Goal: Task Accomplishment & Management: Use online tool/utility

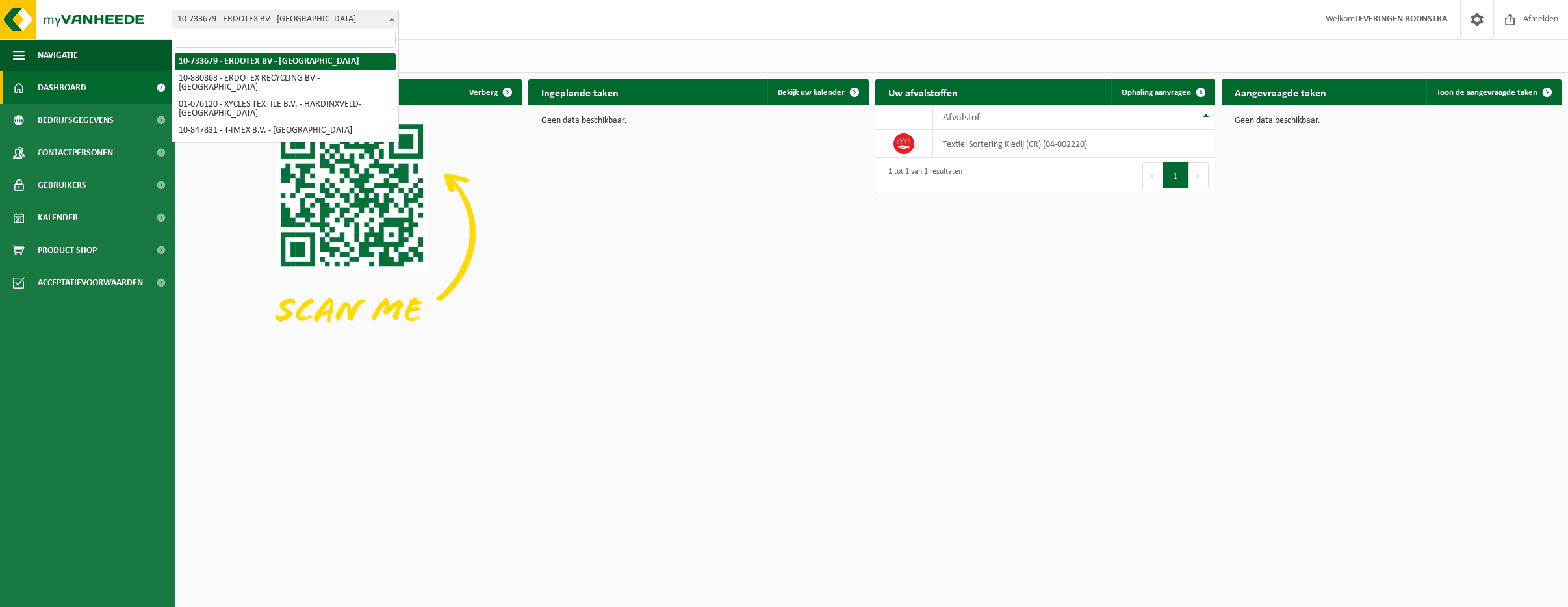
click at [394, 16] on span at bounding box center [392, 18] width 13 height 17
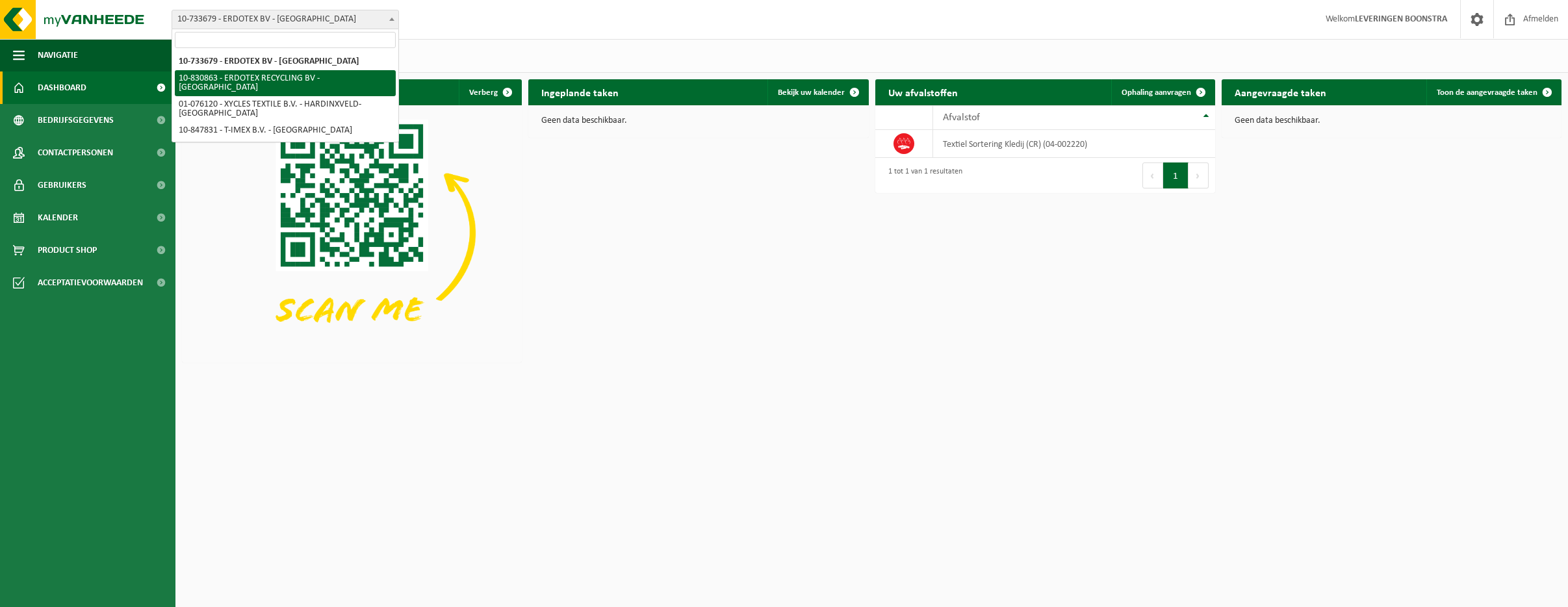
select select "88776"
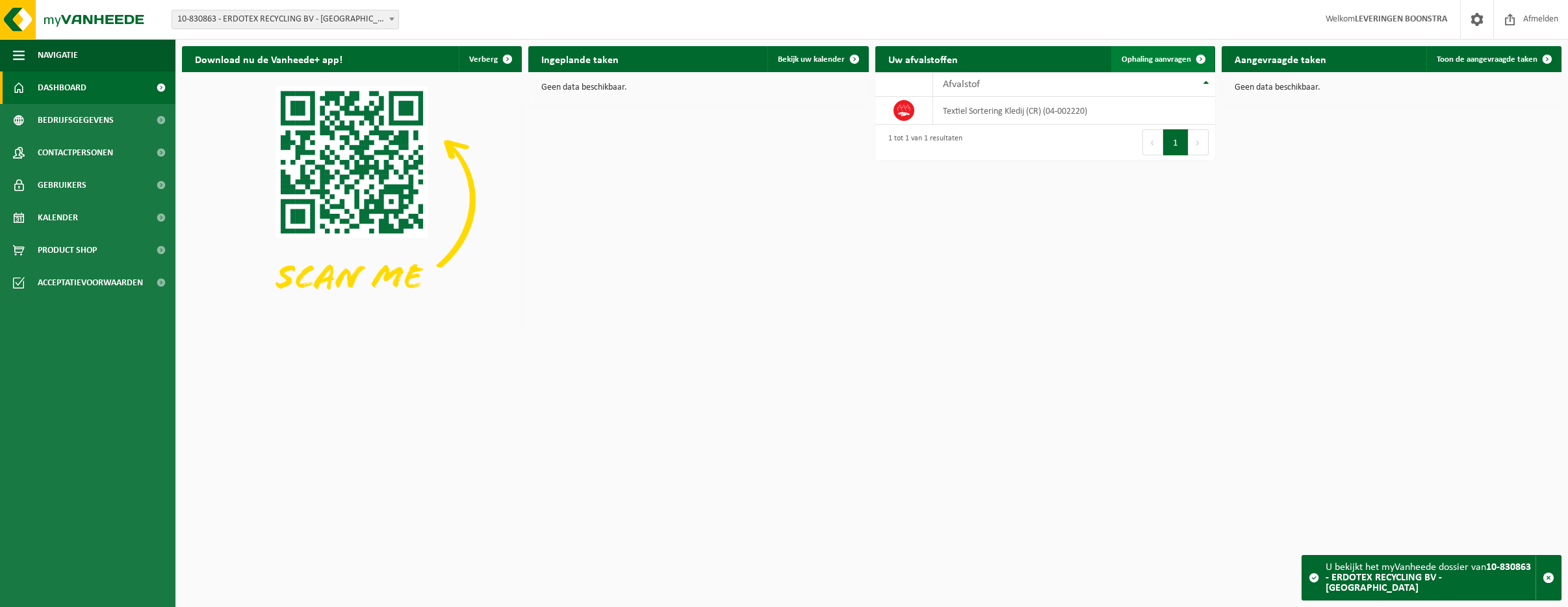
click at [1154, 59] on span "Ophaling aanvragen" at bounding box center [1157, 59] width 69 height 8
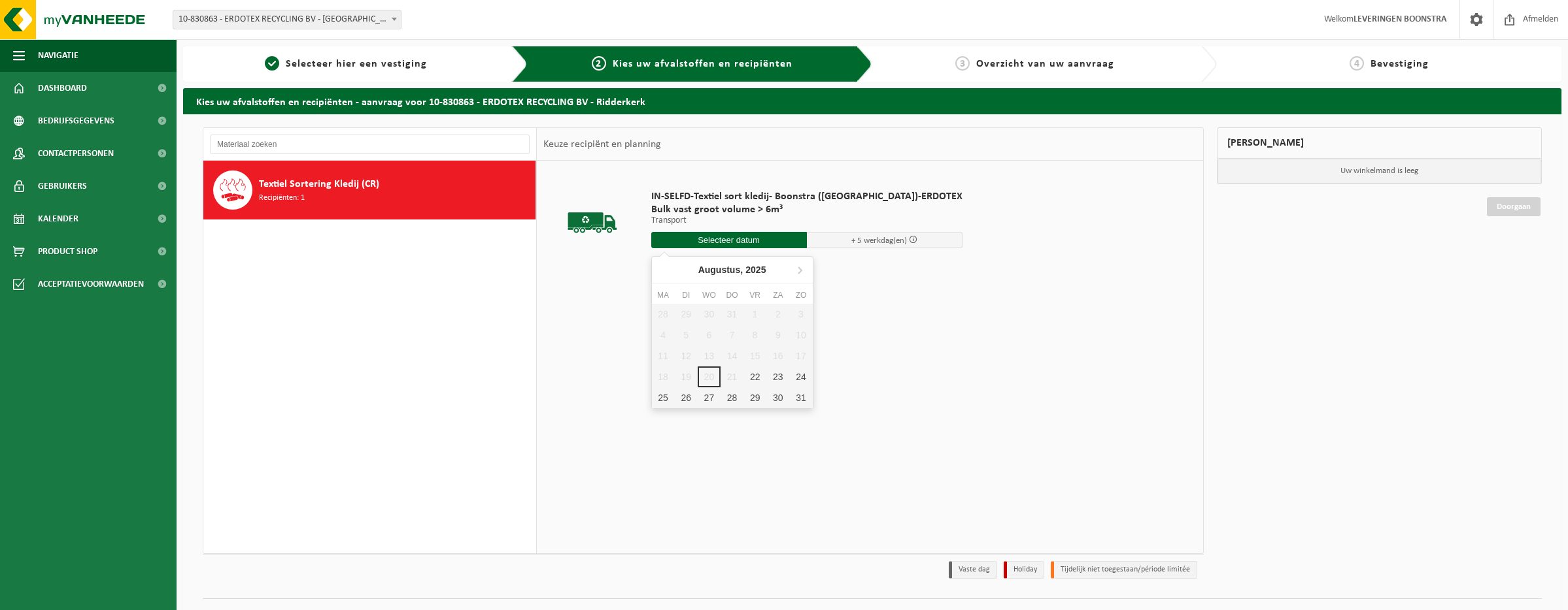
click at [744, 242] on input "text" at bounding box center [729, 240] width 156 height 16
click at [752, 376] on div "22" at bounding box center [754, 377] width 23 height 21
type input "Van 2025-08-22"
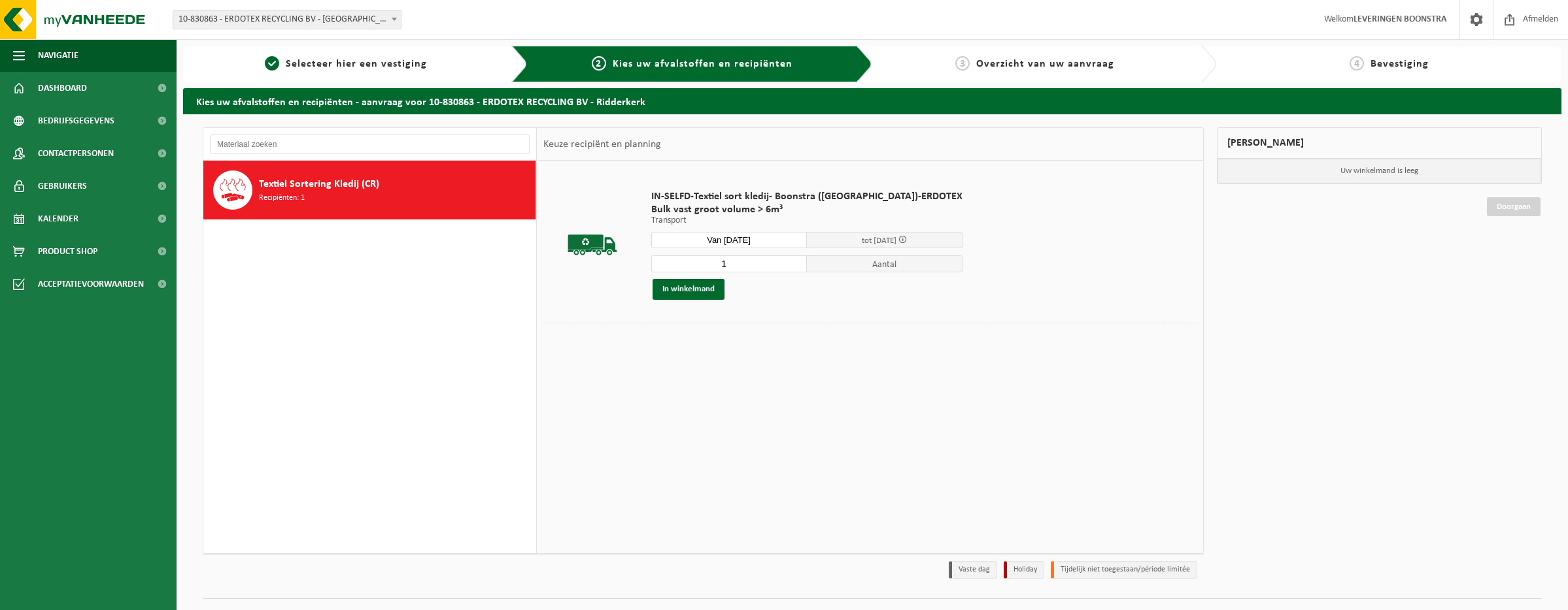
click at [717, 262] on input "1" at bounding box center [729, 264] width 156 height 17
type input "2"
drag, startPoint x: 684, startPoint y: 291, endPoint x: 693, endPoint y: 298, distance: 11.4
click at [691, 297] on button "In winkelmand" at bounding box center [688, 289] width 72 height 21
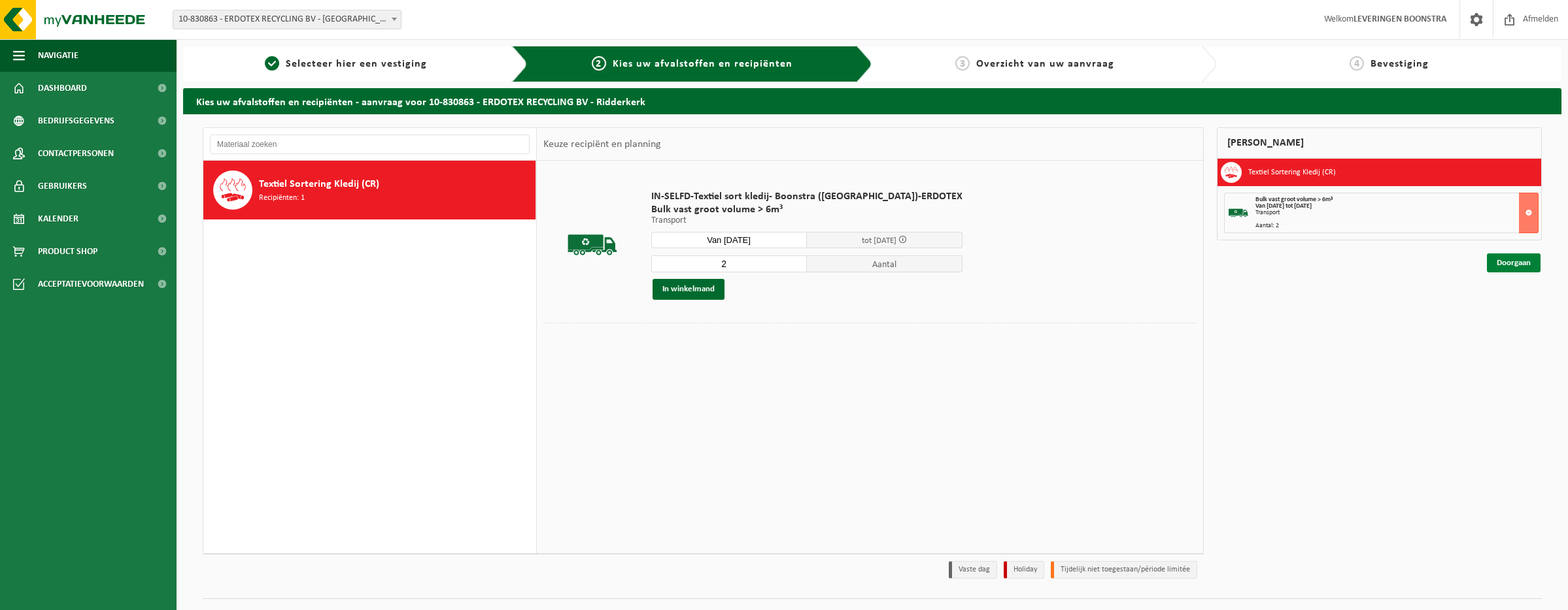
click at [1510, 268] on link "Doorgaan" at bounding box center [1514, 263] width 53 height 19
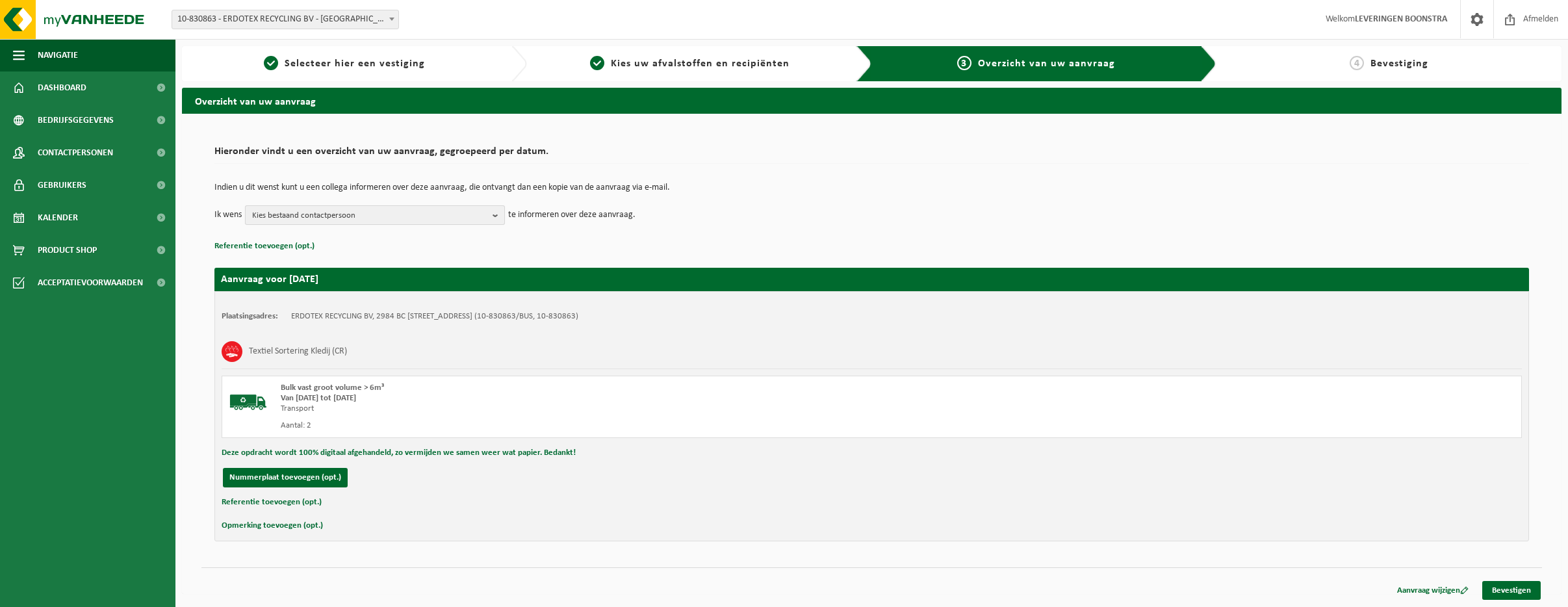
click at [499, 215] on b "button" at bounding box center [498, 215] width 12 height 18
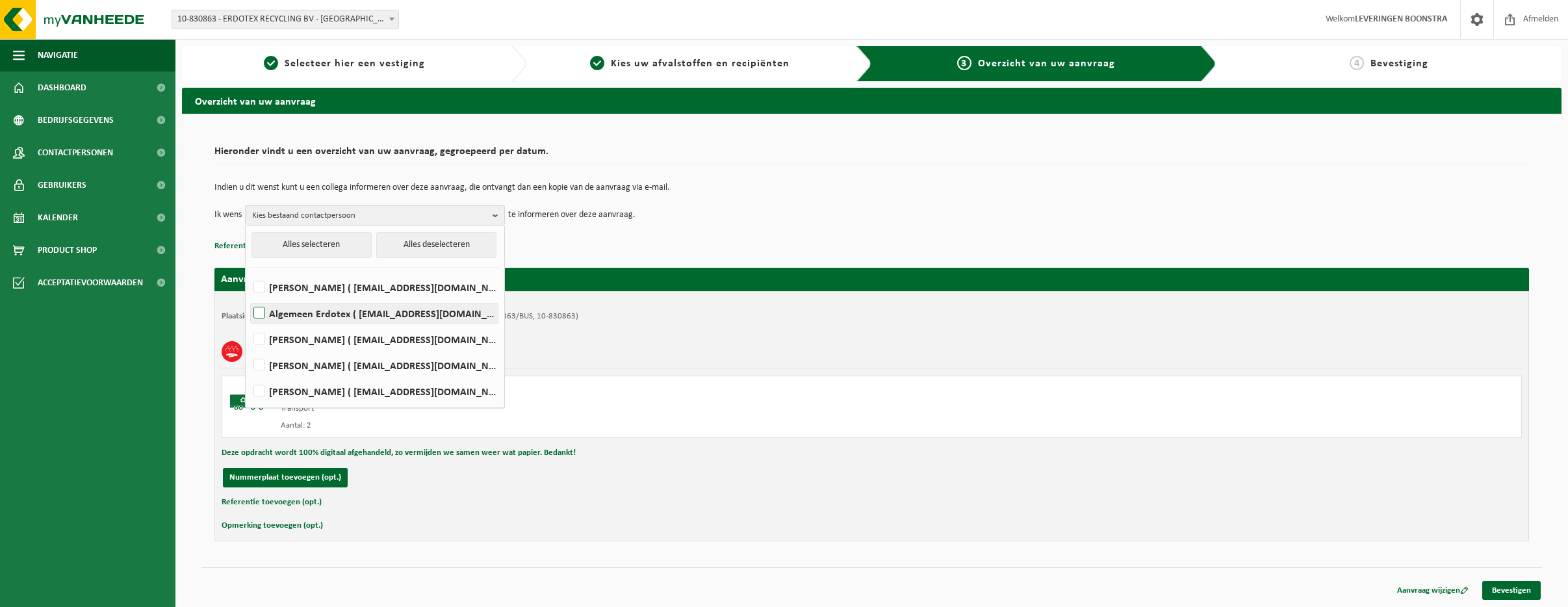
click at [261, 313] on label "Algemeen Erdotex ( sales@erdotex.com )" at bounding box center [374, 313] width 247 height 19
click at [249, 297] on input "Algemeen Erdotex ( sales@erdotex.com )" at bounding box center [248, 296] width 1 height 1
checkbox input "true"
click at [1508, 587] on link "Bevestigen" at bounding box center [1511, 591] width 58 height 19
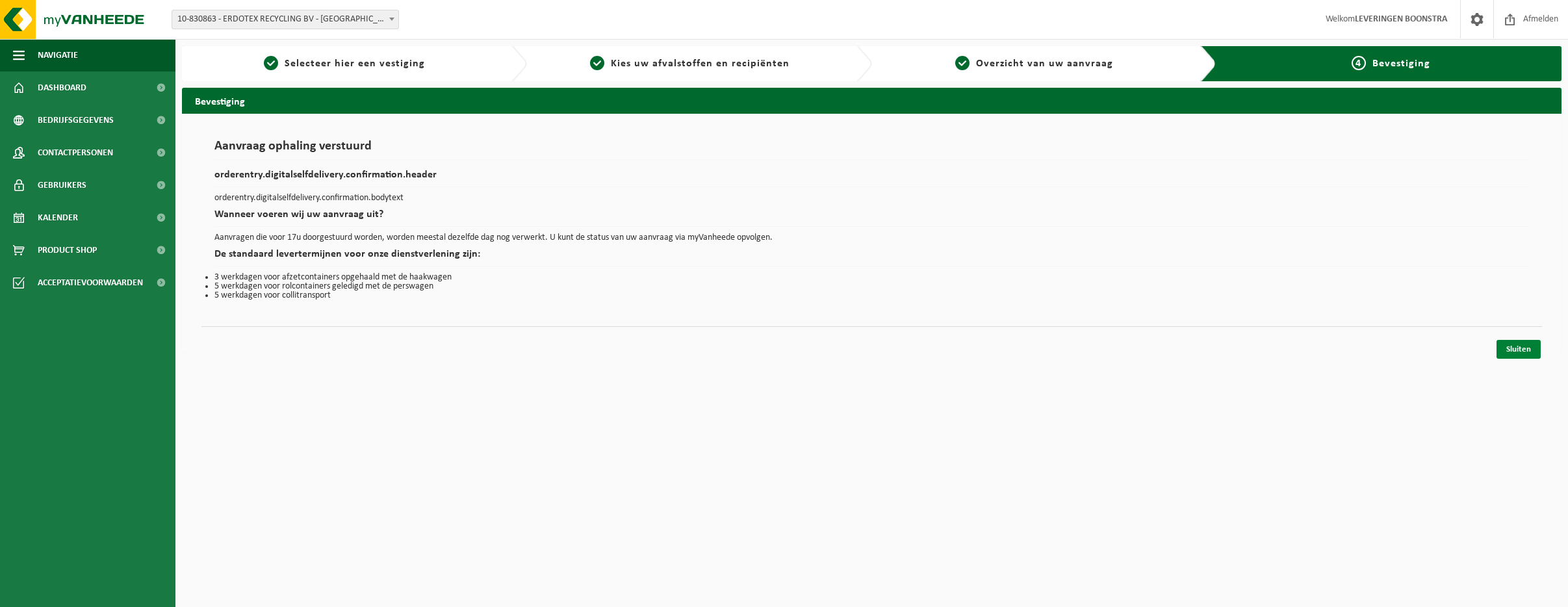
click at [1516, 348] on link "Sluiten" at bounding box center [1519, 350] width 44 height 19
